Goal: Find specific page/section: Find specific page/section

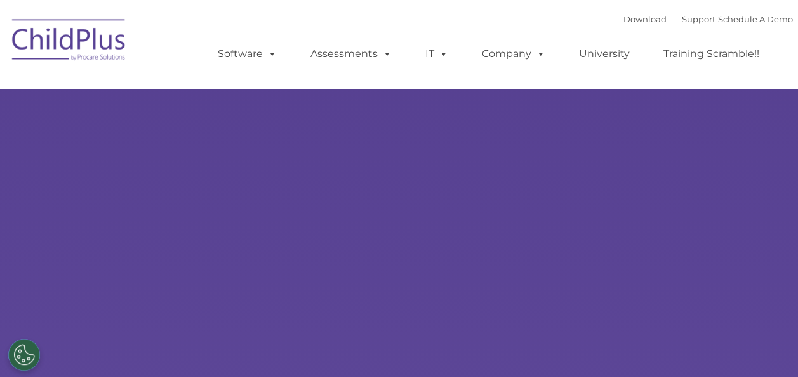
select select "MEDIUM"
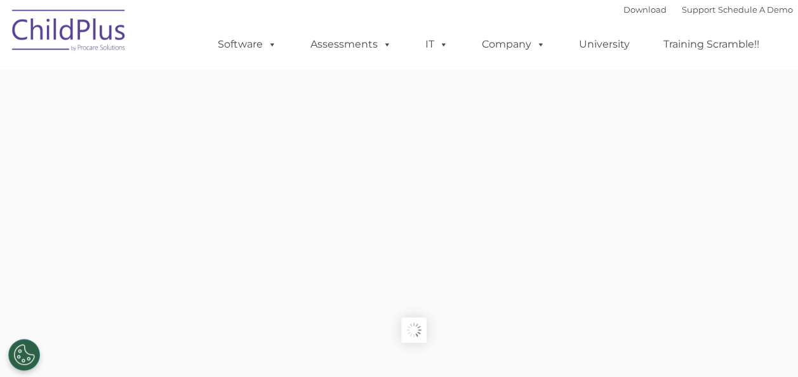
type input ""
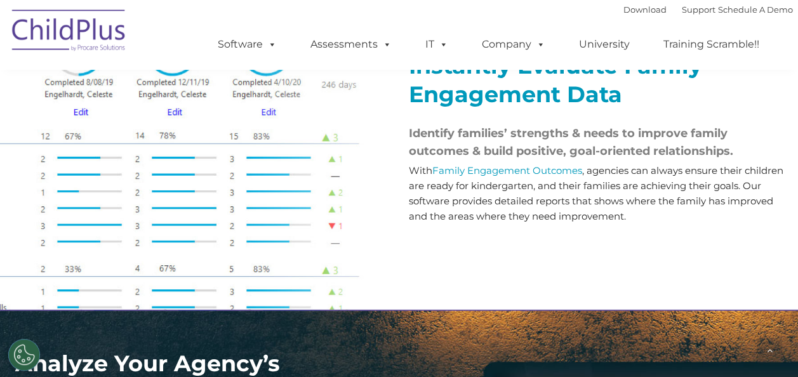
scroll to position [1553, 0]
